Goal: Information Seeking & Learning: Learn about a topic

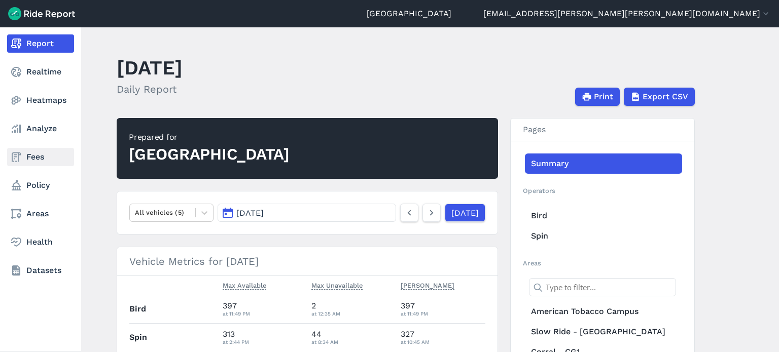
click at [36, 152] on link "Fees" at bounding box center [40, 157] width 67 height 18
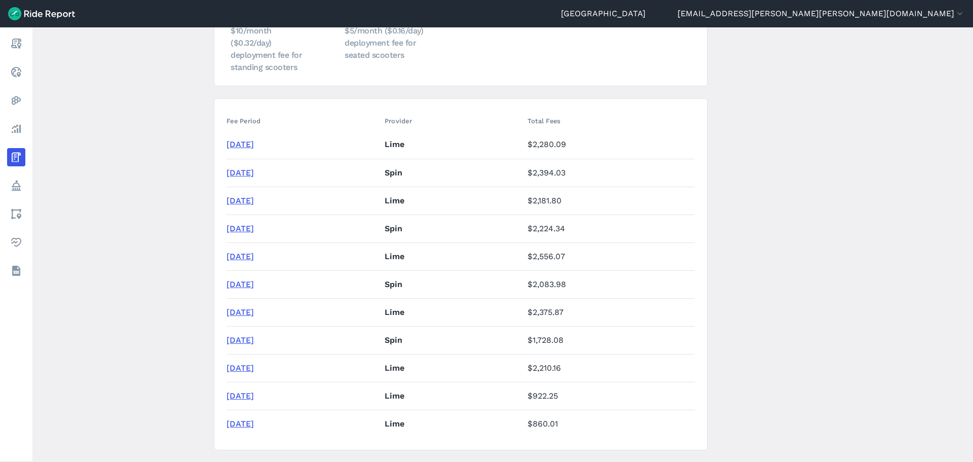
scroll to position [152, 0]
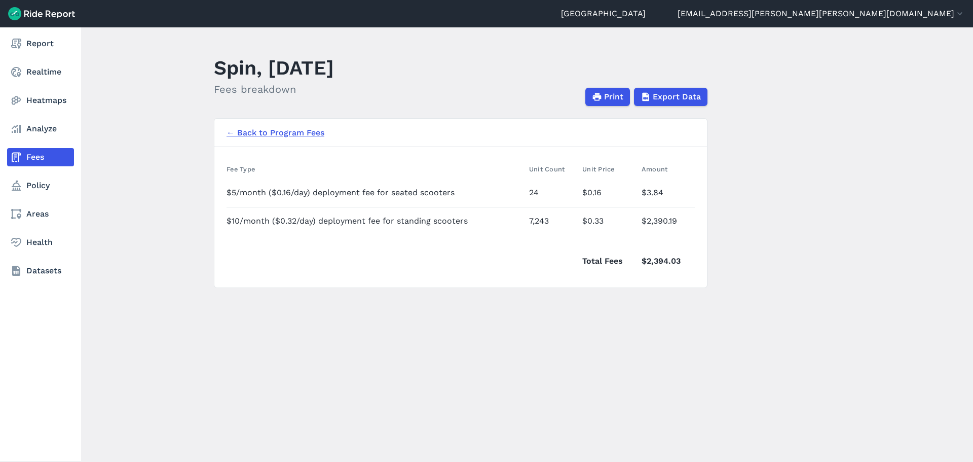
drag, startPoint x: 147, startPoint y: 121, endPoint x: 0, endPoint y: 35, distance: 169.7
click at [143, 118] on main "Spin, July 2025 Fees breakdown Print Export Data ← Back to Program Fees Fee Typ…" at bounding box center [502, 244] width 941 height 434
click at [27, 44] on link "Report" at bounding box center [40, 43] width 67 height 18
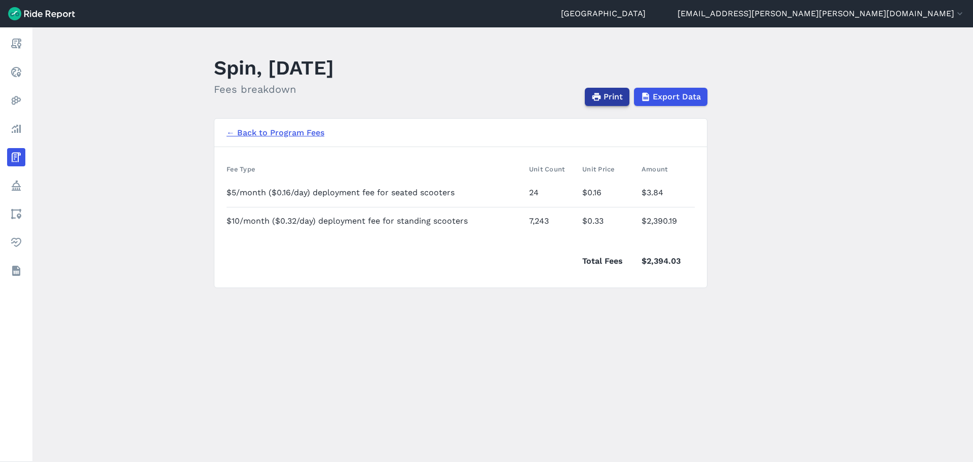
click at [614, 95] on span "Print" at bounding box center [613, 97] width 19 height 12
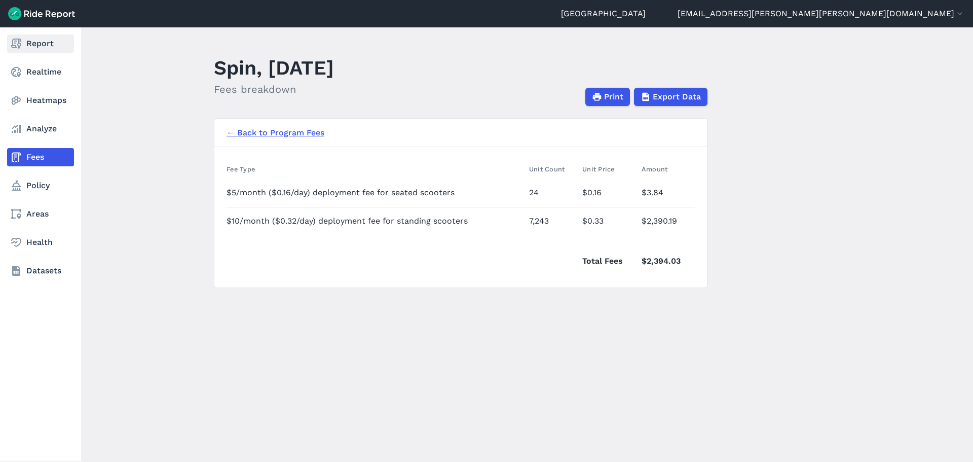
click at [12, 47] on use at bounding box center [16, 44] width 10 height 10
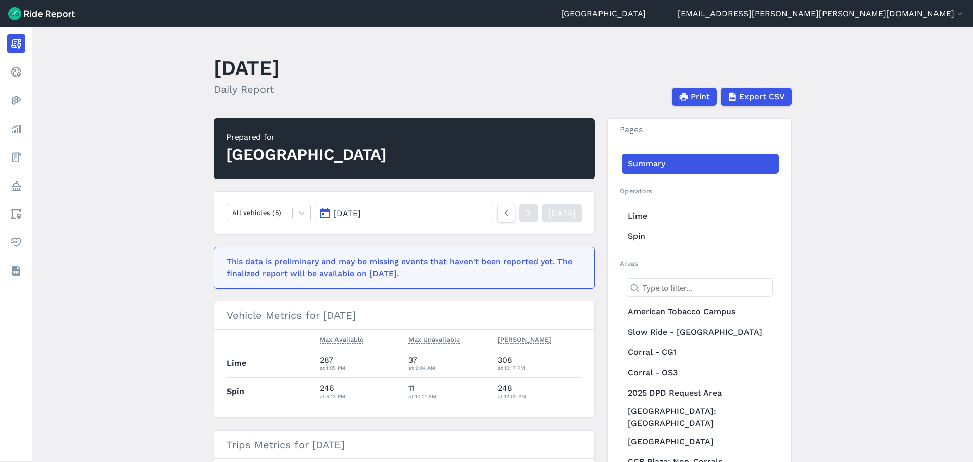
click at [353, 211] on span "Aug 12, 2025" at bounding box center [347, 213] width 27 height 10
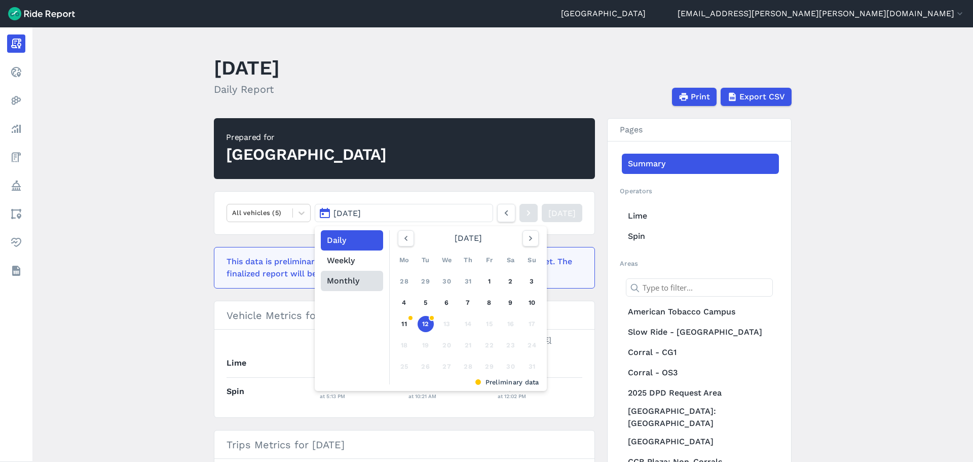
click at [352, 276] on button "Monthly" at bounding box center [352, 281] width 62 height 20
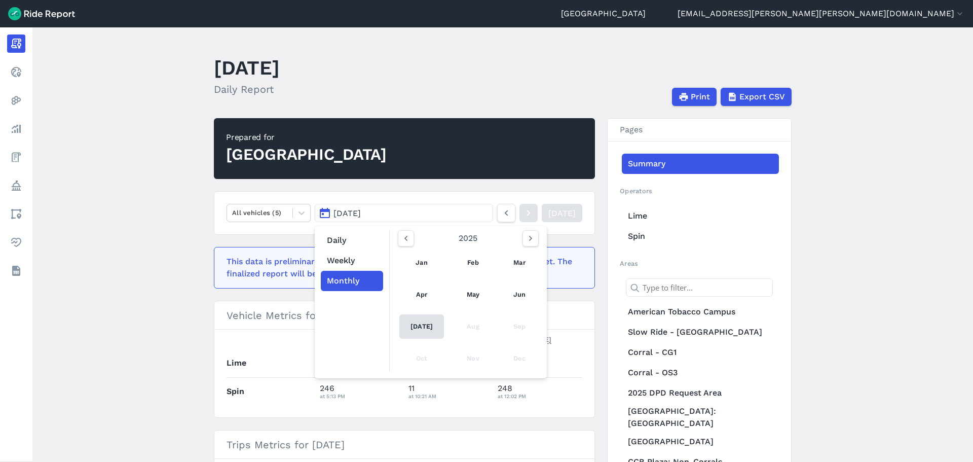
click at [421, 322] on link "Jul" at bounding box center [421, 326] width 45 height 24
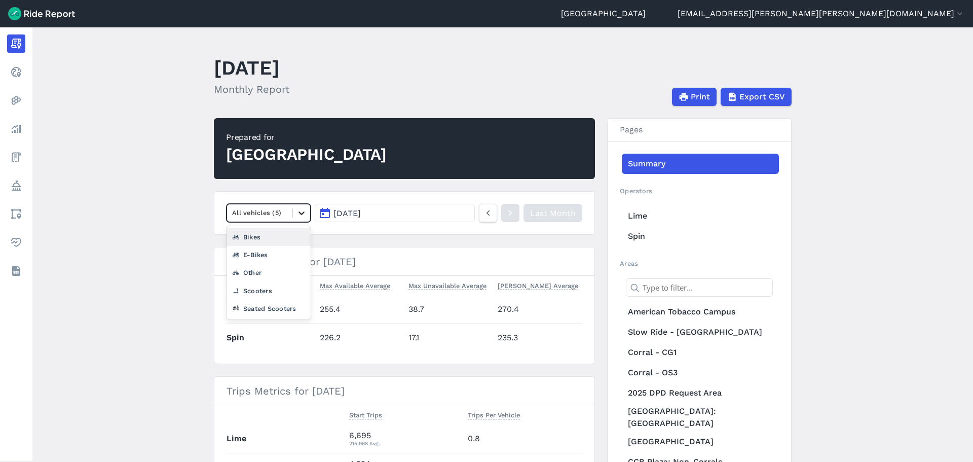
click at [297, 210] on icon at bounding box center [302, 213] width 10 height 10
click at [186, 233] on main "July 2025 Monthly Report Print Export CSV Prepared for Durham option Bikes focu…" at bounding box center [502, 244] width 941 height 434
click at [235, 335] on th "Spin" at bounding box center [271, 337] width 89 height 28
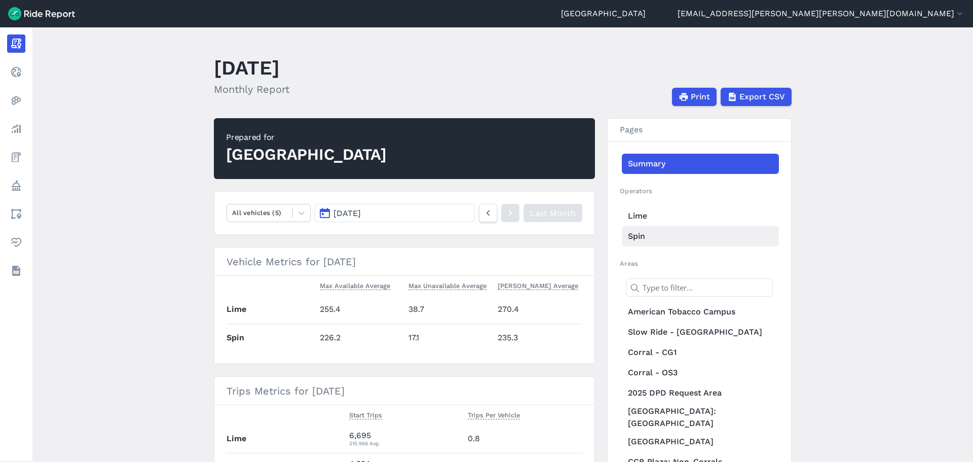
click at [643, 237] on link "Spin" at bounding box center [700, 236] width 157 height 20
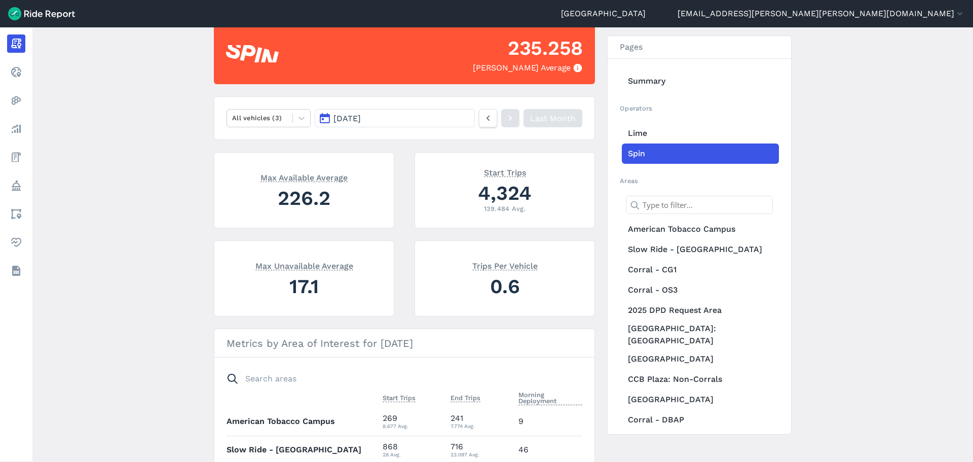
scroll to position [101, 0]
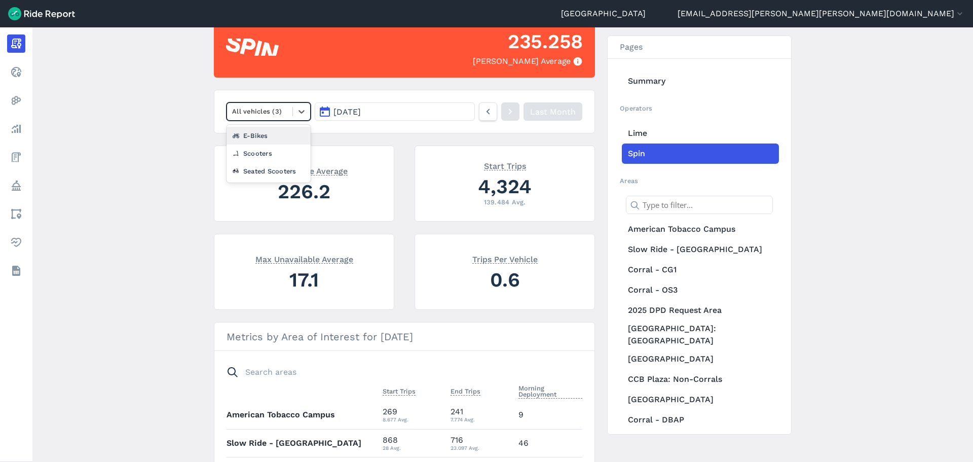
click at [284, 112] on div at bounding box center [259, 111] width 55 height 12
click at [274, 154] on div "Scooters" at bounding box center [269, 153] width 84 height 18
click at [274, 113] on div at bounding box center [259, 111] width 55 height 12
click at [267, 170] on div "Seated Scooters" at bounding box center [269, 171] width 84 height 18
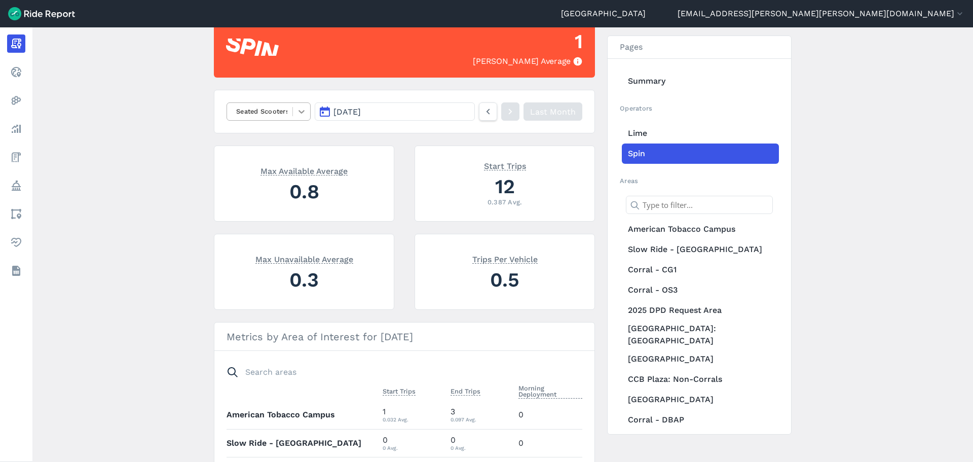
click at [301, 117] on div at bounding box center [301, 111] width 17 height 17
click at [271, 170] on div "Scooters" at bounding box center [269, 171] width 84 height 18
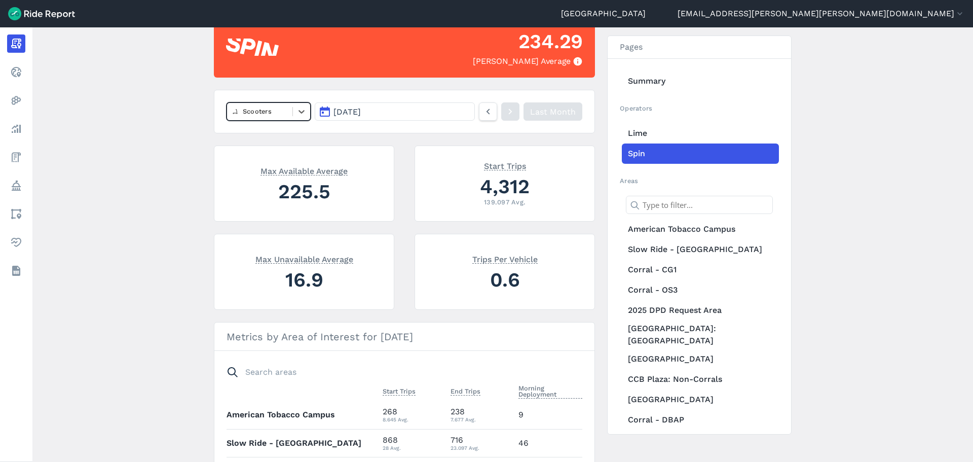
scroll to position [51, 0]
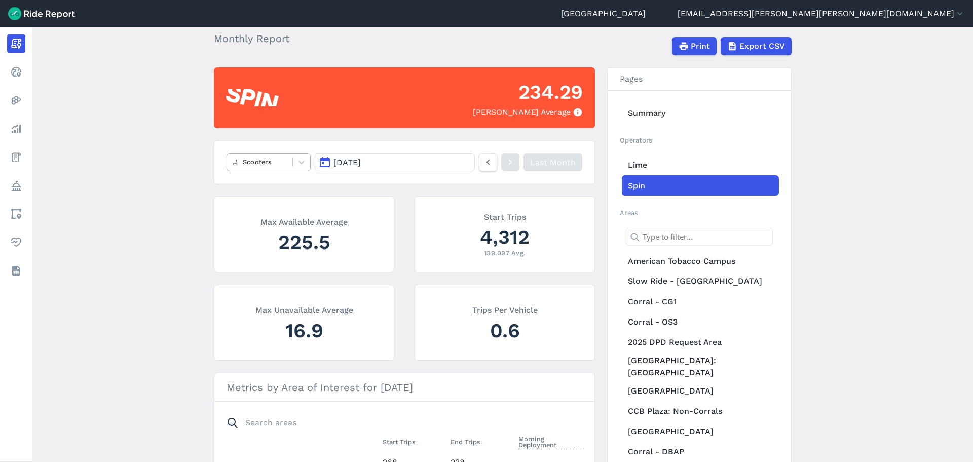
click at [280, 164] on div at bounding box center [259, 162] width 55 height 12
click at [261, 218] on div "Seated Scooters" at bounding box center [269, 222] width 84 height 18
click at [166, 295] on main "July 2025 Monthly Report Print Export CSV 1 Max Parked Average Seated Scooters …" at bounding box center [502, 244] width 941 height 434
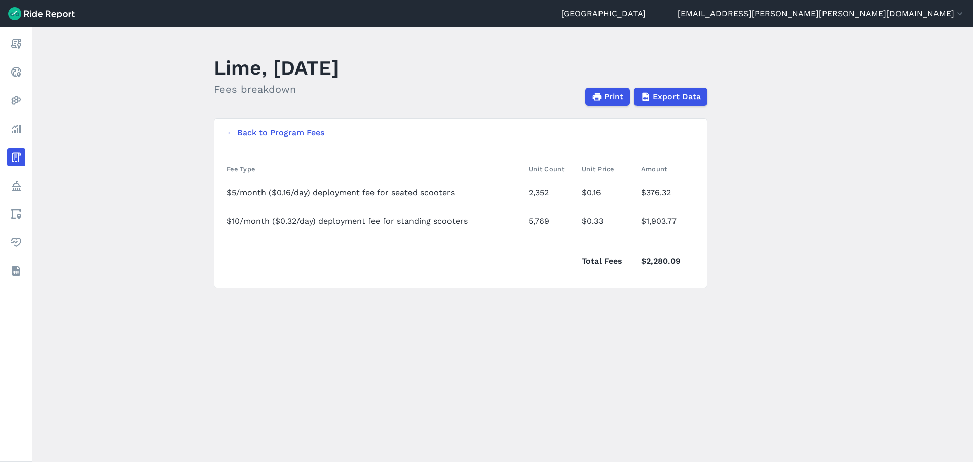
click at [481, 49] on main "Lime, [DATE] Fees breakdown Print Export Data ← Back to Program Fees Fee Type U…" at bounding box center [502, 244] width 941 height 434
click at [608, 95] on span "Print" at bounding box center [613, 97] width 19 height 12
